Goal: Information Seeking & Learning: Learn about a topic

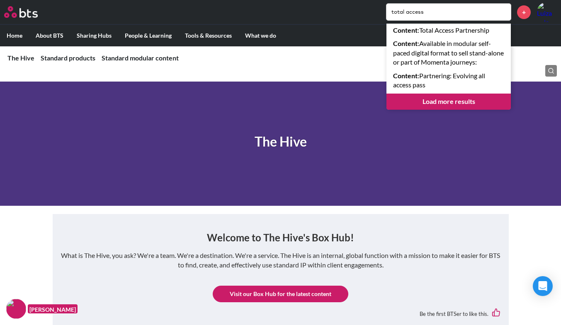
scroll to position [459, 0]
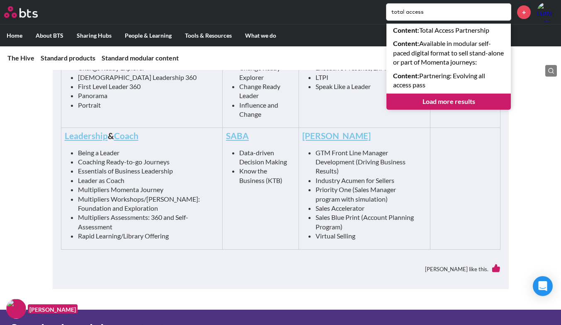
click at [432, 9] on input "total access" at bounding box center [448, 12] width 124 height 17
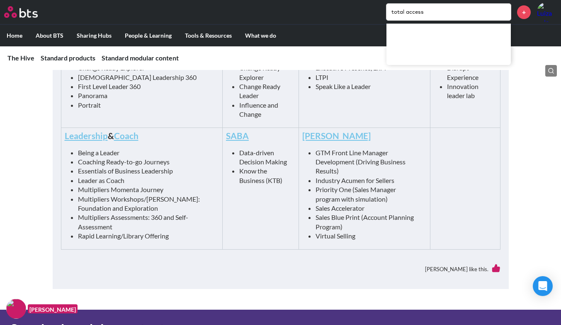
click at [432, 9] on input "total access" at bounding box center [448, 12] width 124 height 17
type input "ebl"
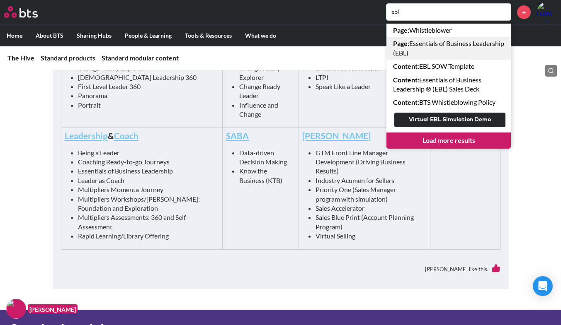
click at [447, 47] on link "Page : Essentials of Business Leadership (EBL)" at bounding box center [448, 48] width 124 height 23
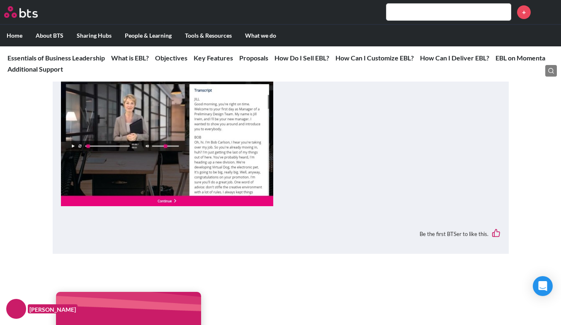
scroll to position [303, 0]
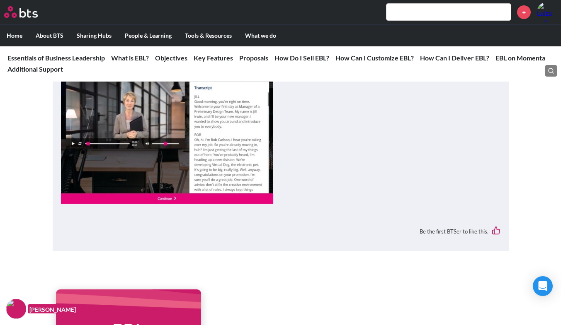
click at [238, 177] on img at bounding box center [167, 124] width 212 height 160
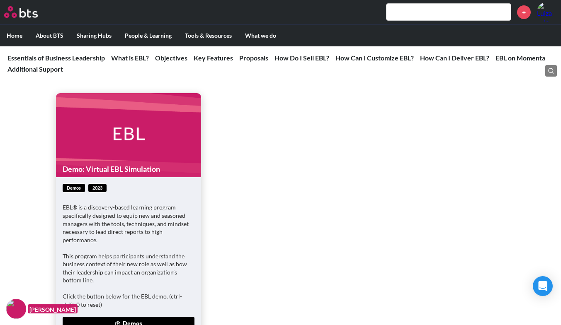
scroll to position [505, 0]
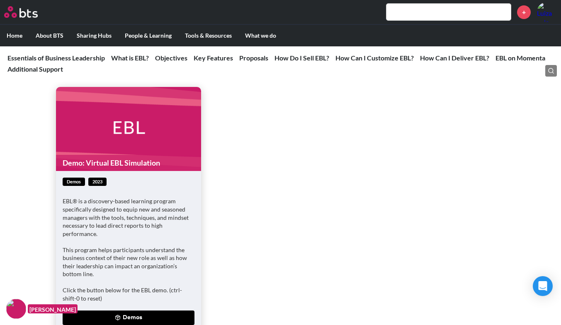
click at [97, 148] on figure "Demo: Virtual EBL Simulation" at bounding box center [128, 129] width 145 height 84
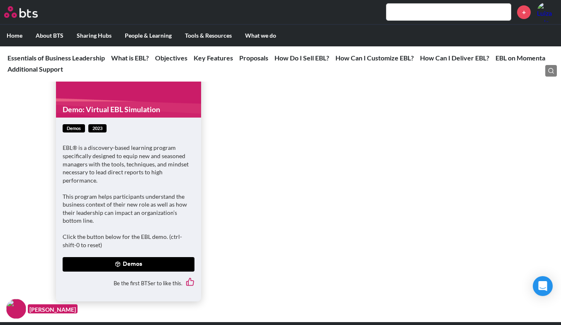
scroll to position [577, 0]
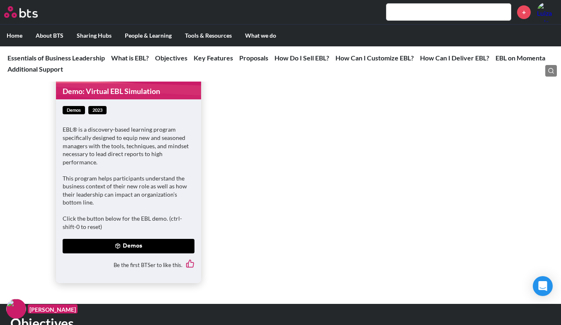
click at [120, 249] on icon at bounding box center [118, 246] width 6 height 6
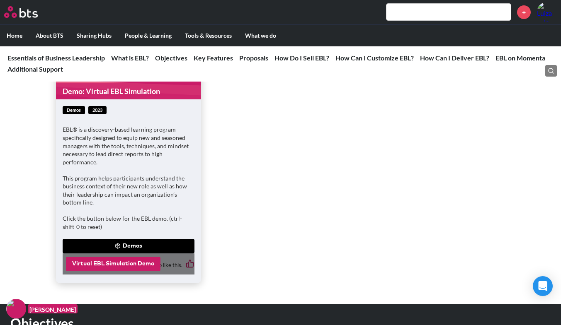
click at [123, 268] on button "Virtual EBL Simulation Demo" at bounding box center [113, 264] width 95 height 15
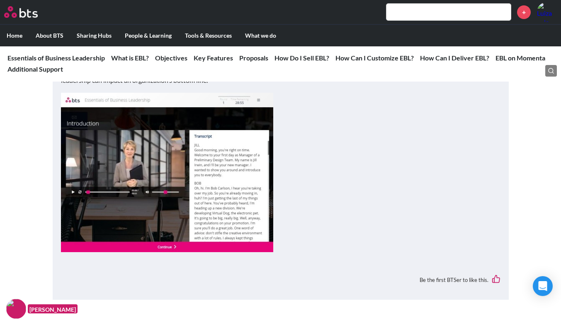
scroll to position [255, 0]
